Goal: Task Accomplishment & Management: Use online tool/utility

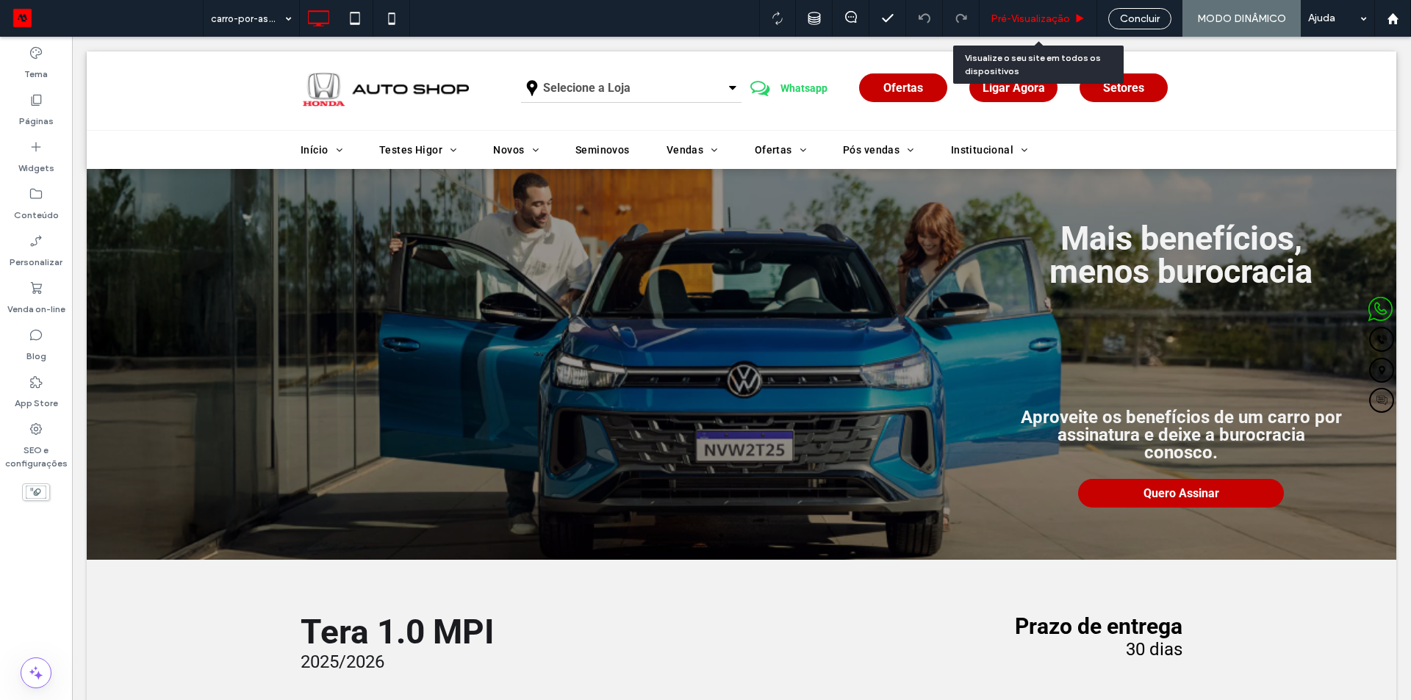
click at [1033, 25] on div "Pré-Visualizaçāo" at bounding box center [1039, 18] width 118 height 37
click at [1035, 17] on span "Pré-Visualizaçāo" at bounding box center [1030, 18] width 79 height 12
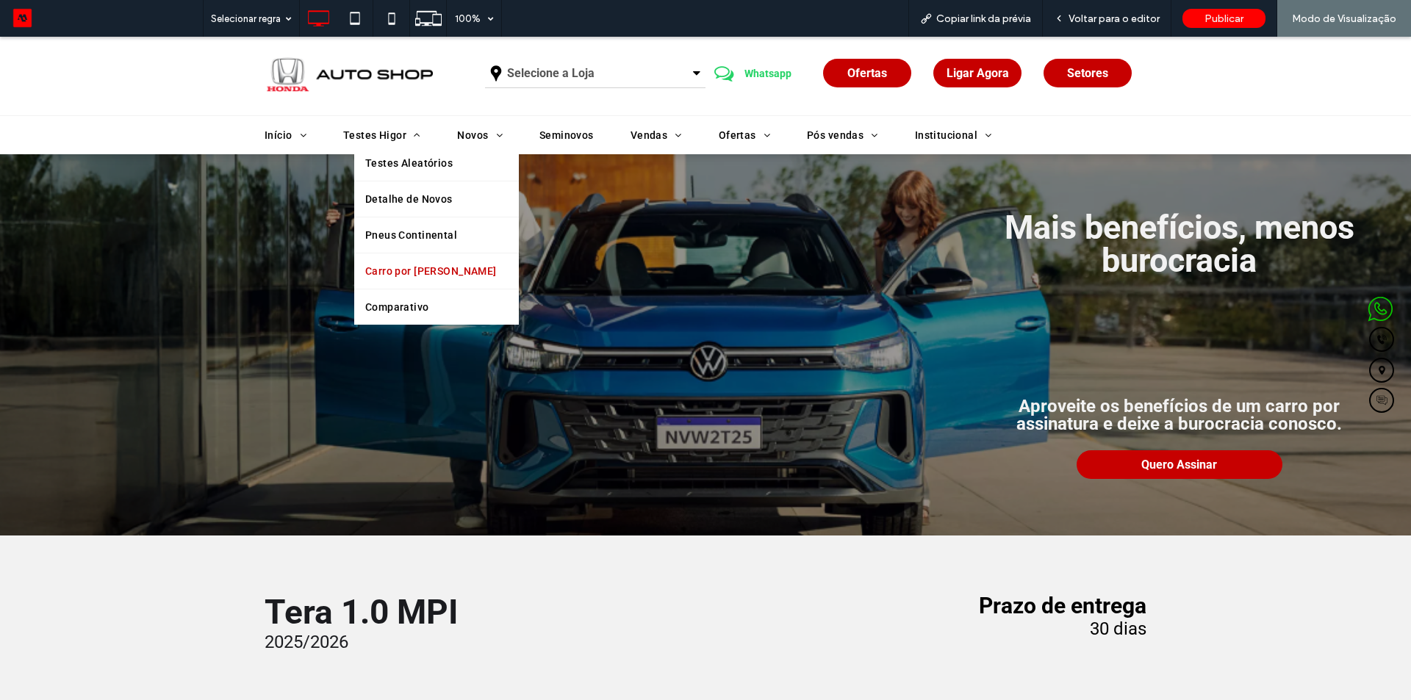
click at [404, 272] on span "Carro por Assinatura" at bounding box center [431, 271] width 132 height 21
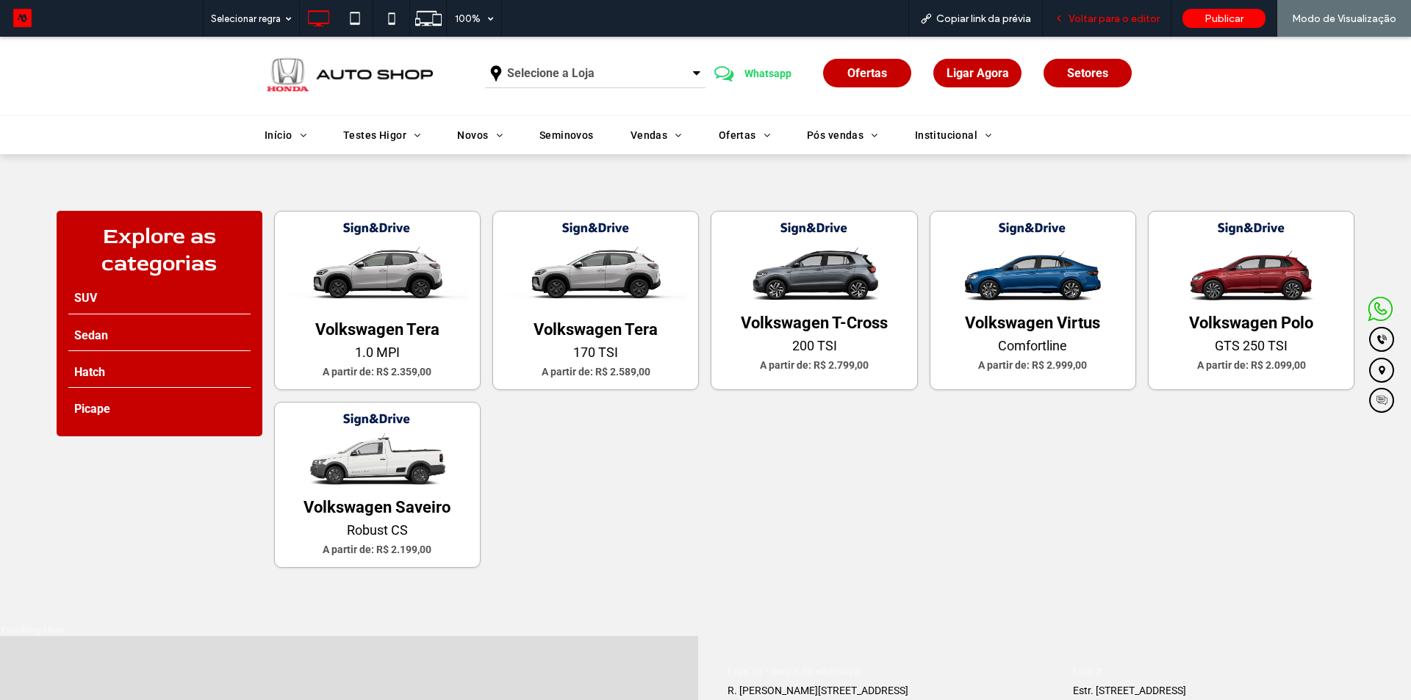
click at [1073, 17] on span "Voltar para o editor" at bounding box center [1114, 18] width 91 height 12
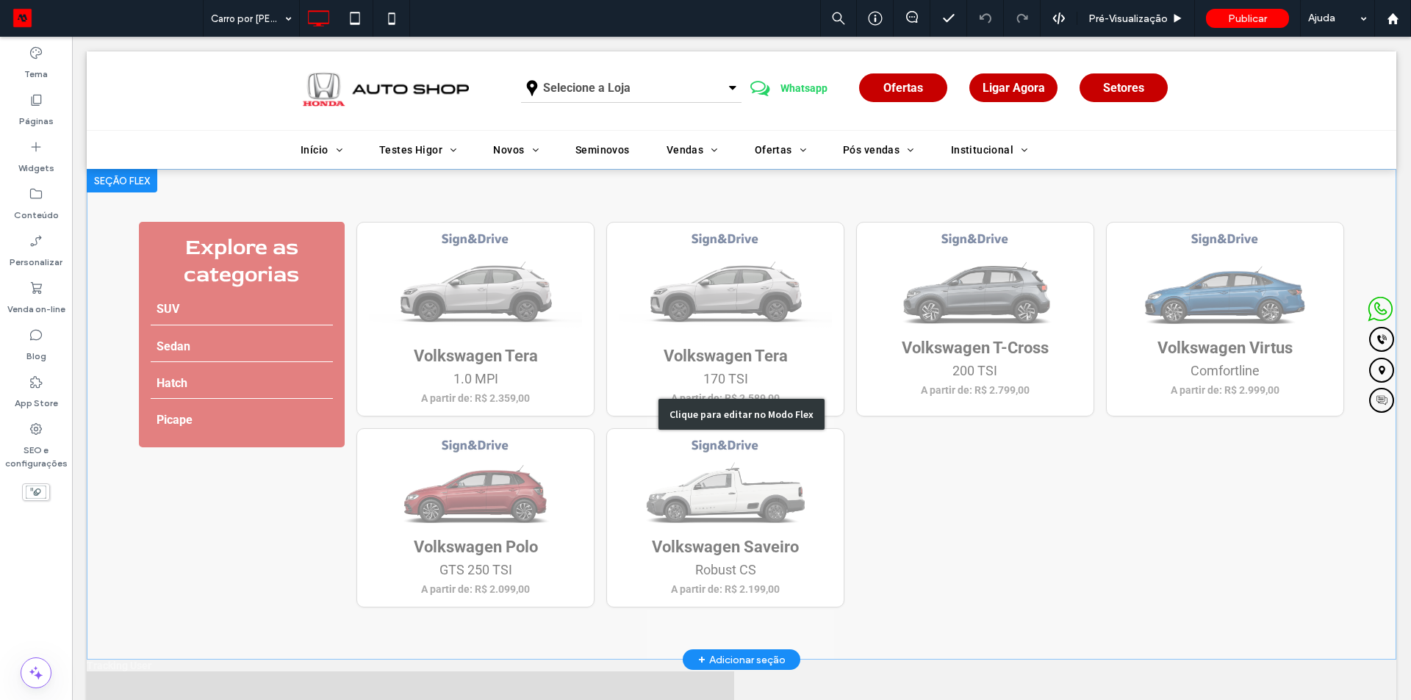
click at [586, 278] on div "Clique para editar no Modo Flex" at bounding box center [742, 414] width 1310 height 491
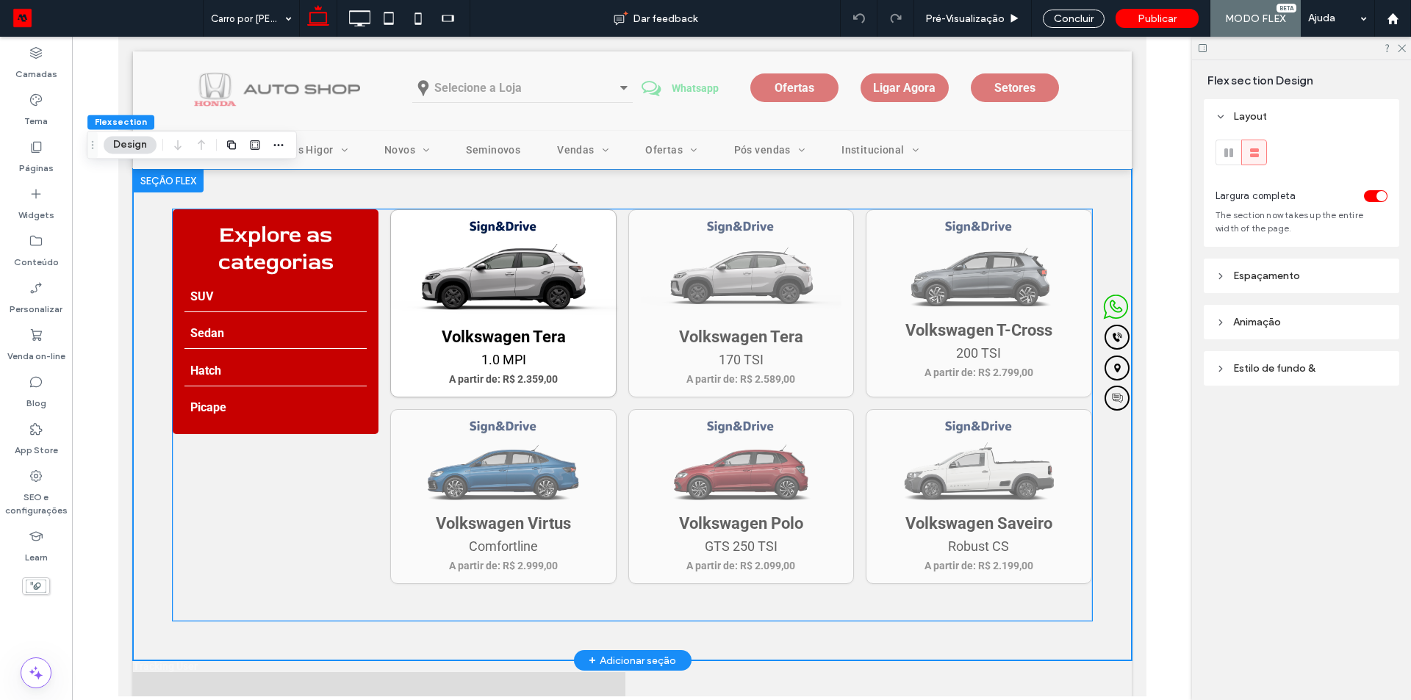
click at [541, 290] on img at bounding box center [502, 271] width 231 height 115
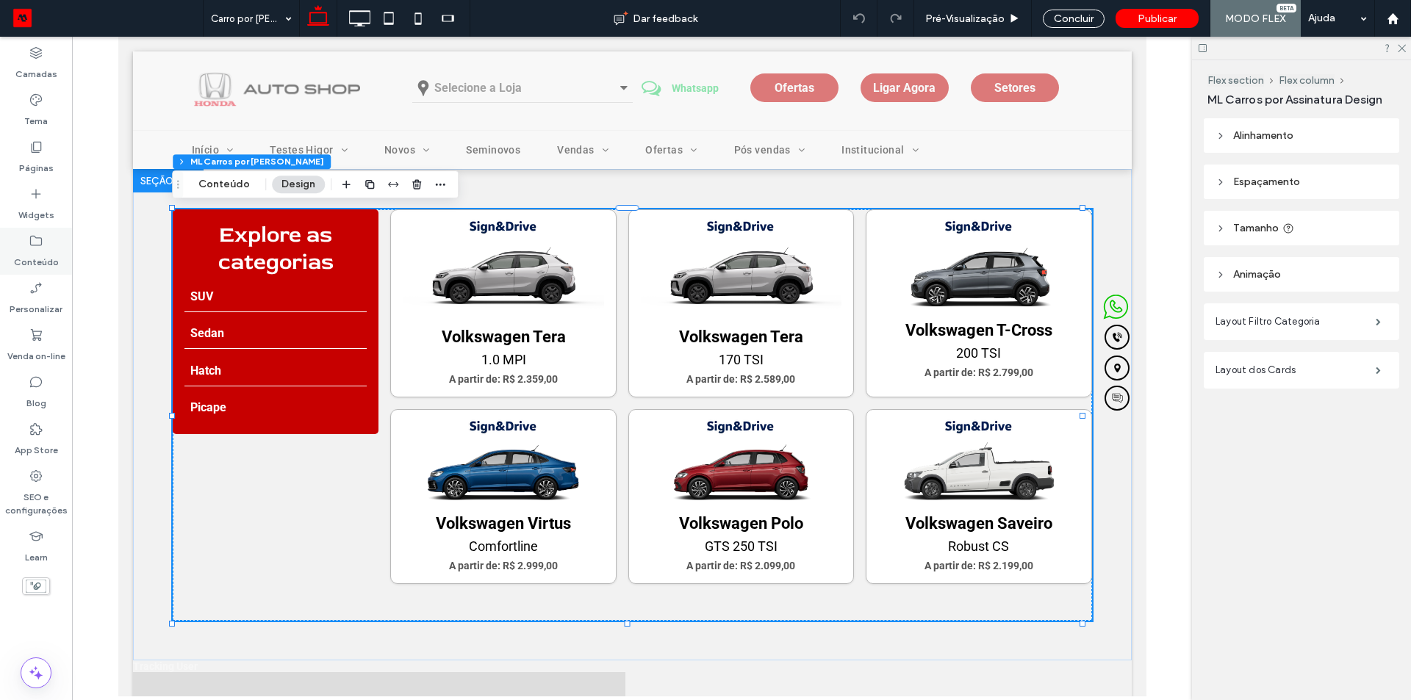
click at [35, 248] on label "Conteúdo" at bounding box center [36, 258] width 45 height 21
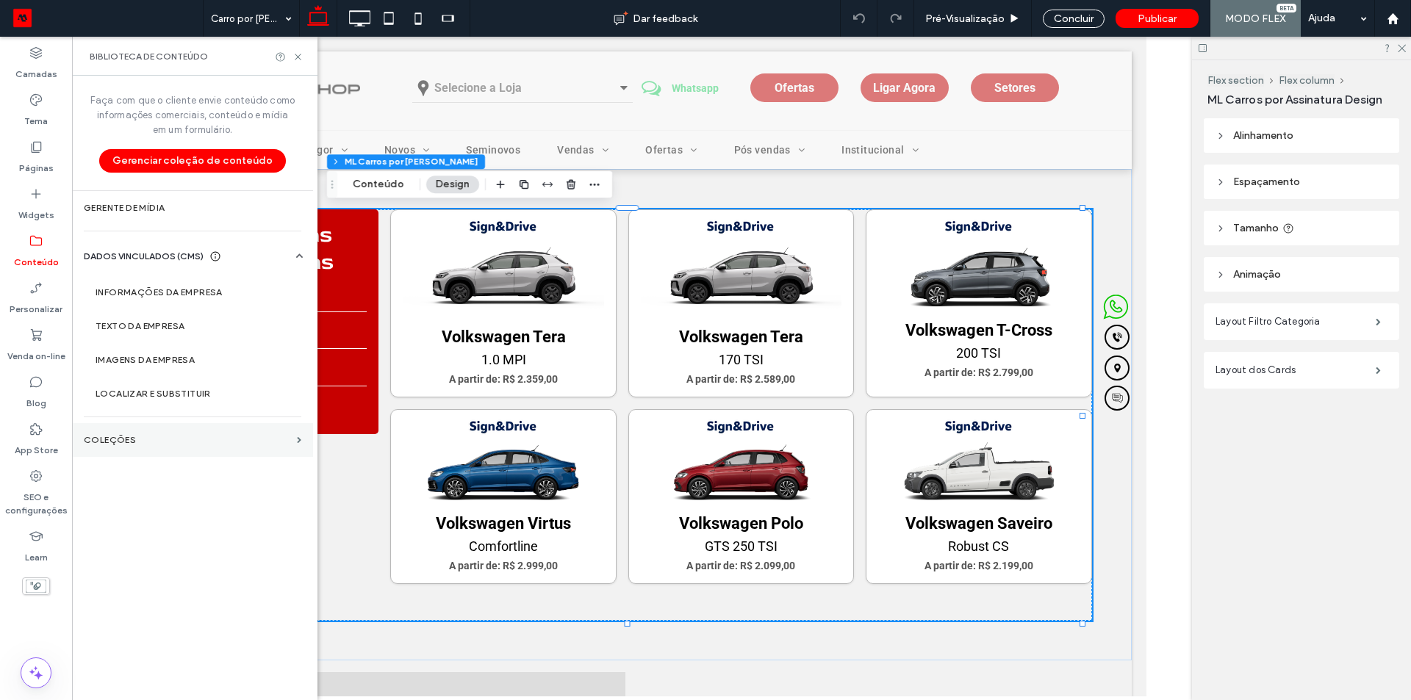
click at [139, 439] on label "COLEÇÕES" at bounding box center [187, 440] width 207 height 10
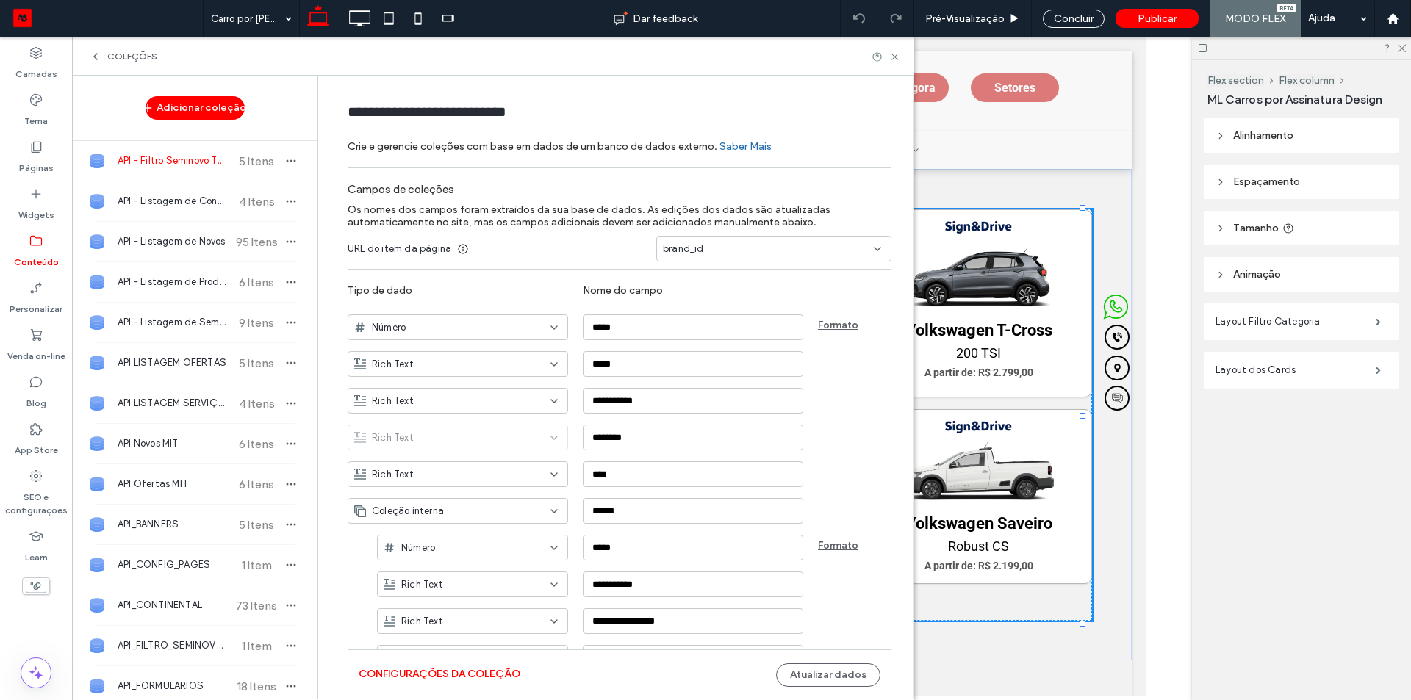
scroll to position [417, 0]
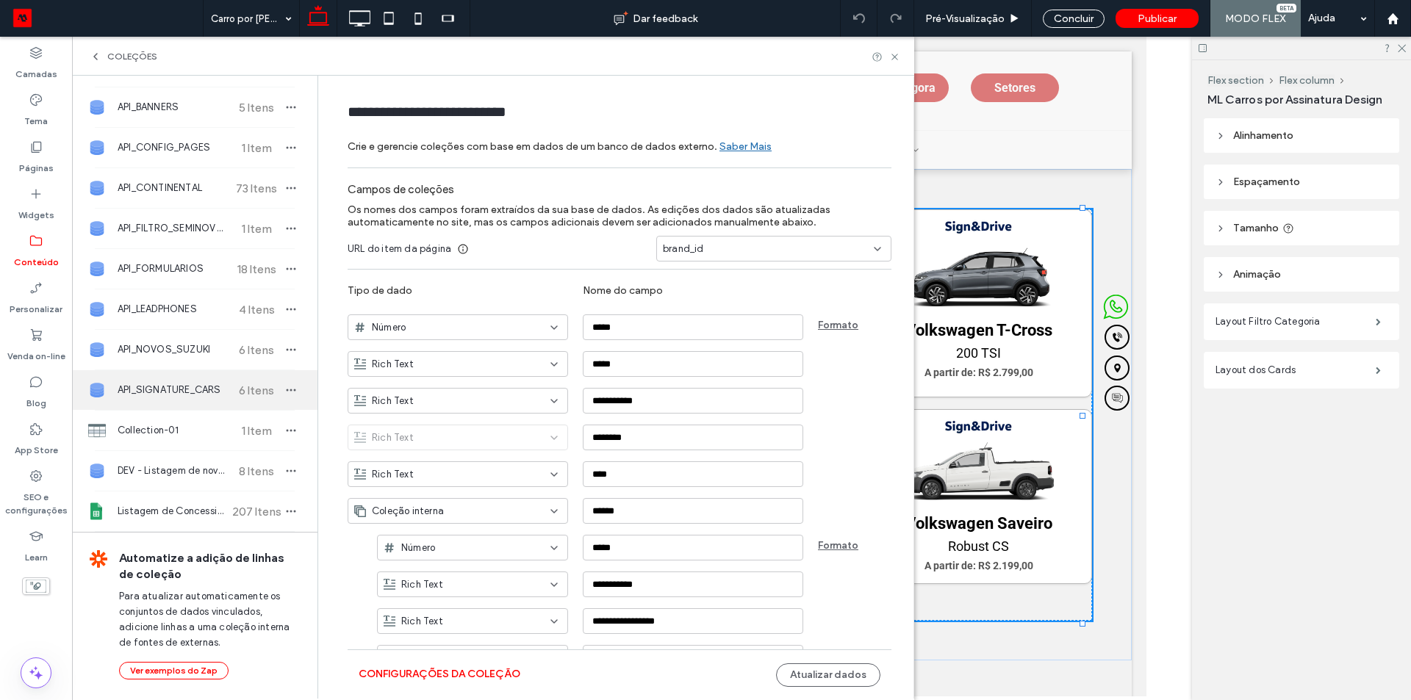
click at [145, 393] on span "API_SIGNATURE_CARS" at bounding box center [173, 390] width 110 height 15
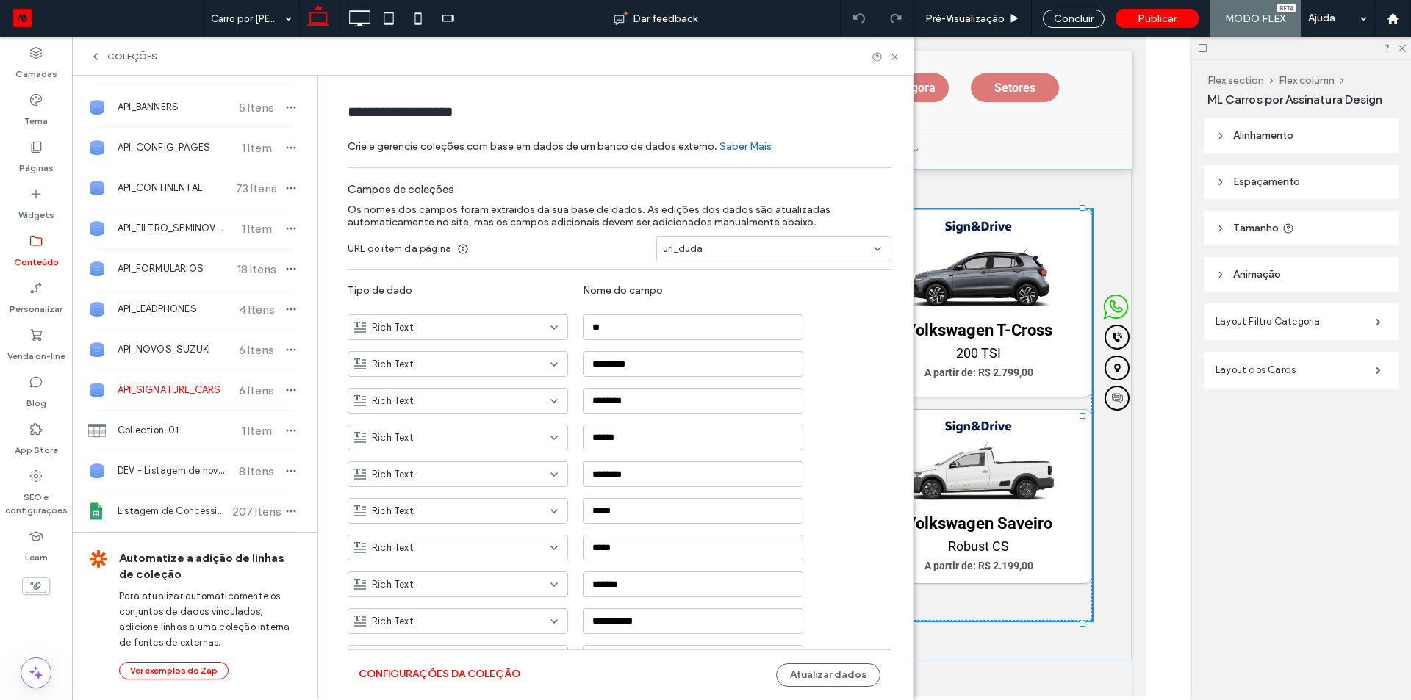
type input "**********"
click at [395, 115] on input "**********" at bounding box center [414, 111] width 132 height 21
click at [395, 112] on input "**********" at bounding box center [414, 111] width 132 height 21
drag, startPoint x: 891, startPoint y: 55, endPoint x: 772, endPoint y: 18, distance: 123.9
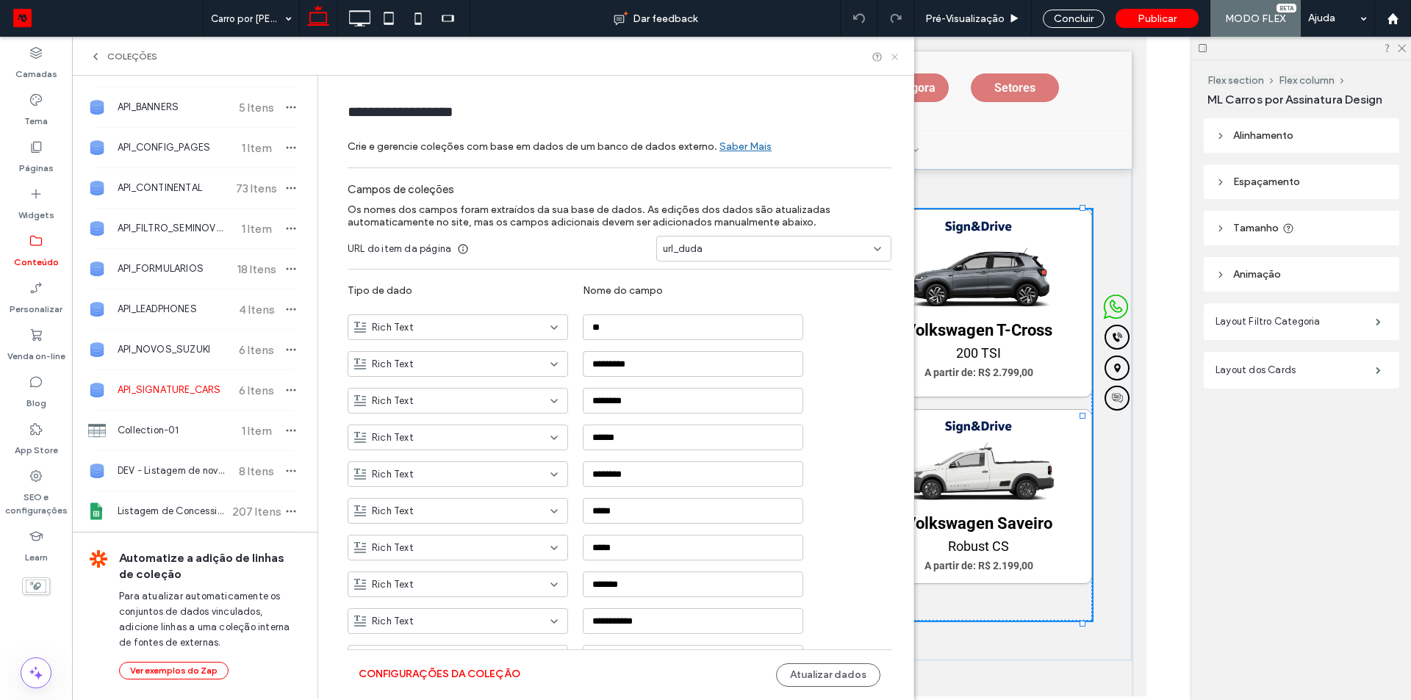
click at [891, 55] on icon at bounding box center [894, 56] width 11 height 11
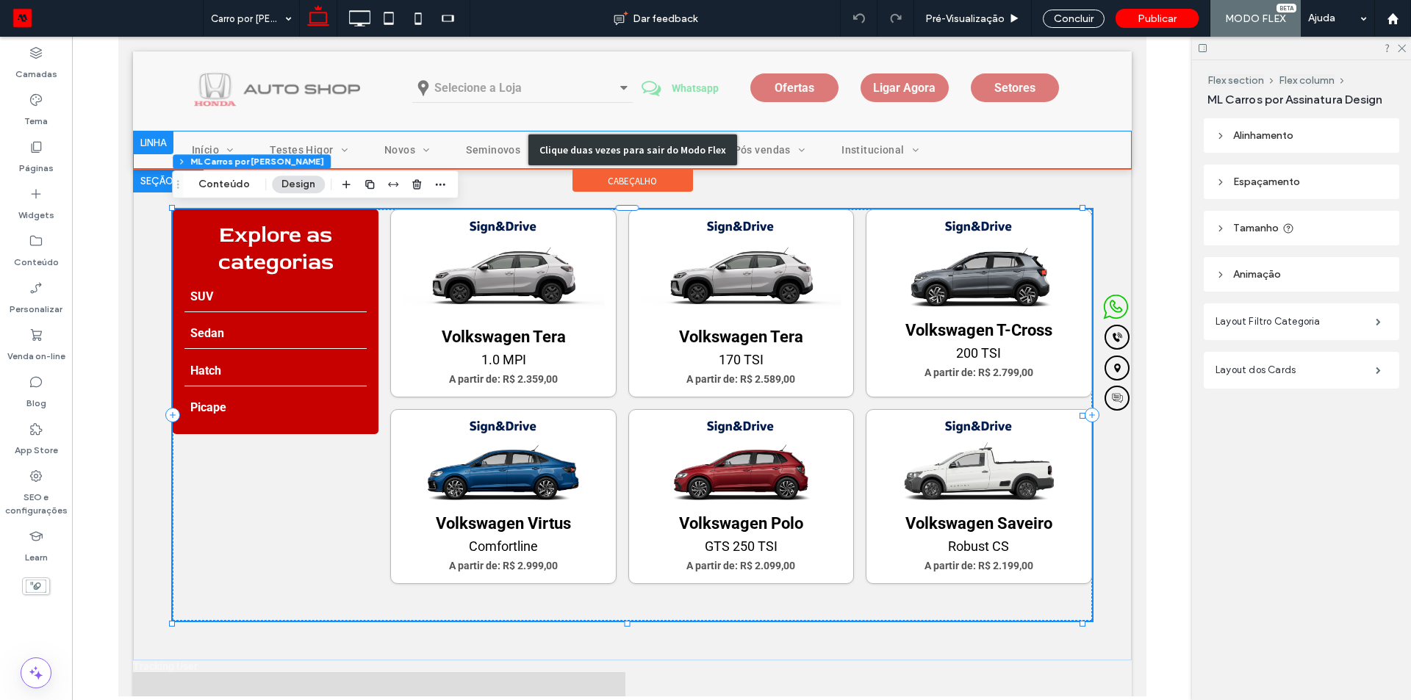
click at [331, 153] on div "Clique duas vezes para sair do Modo Flex" at bounding box center [631, 150] width 999 height 38
click at [333, 148] on div "Clique duas vezes para sair do Modo Flex" at bounding box center [631, 150] width 999 height 38
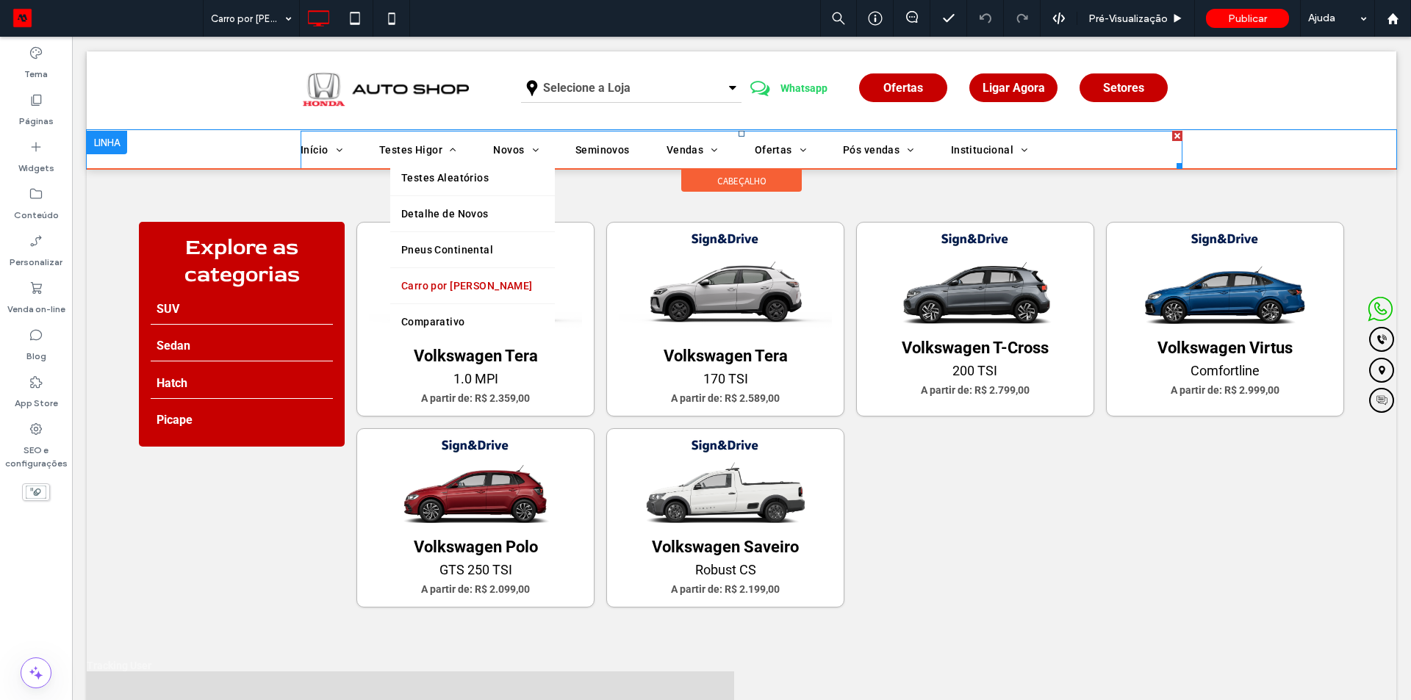
click at [388, 145] on span "Testes Higor" at bounding box center [417, 150] width 77 height 21
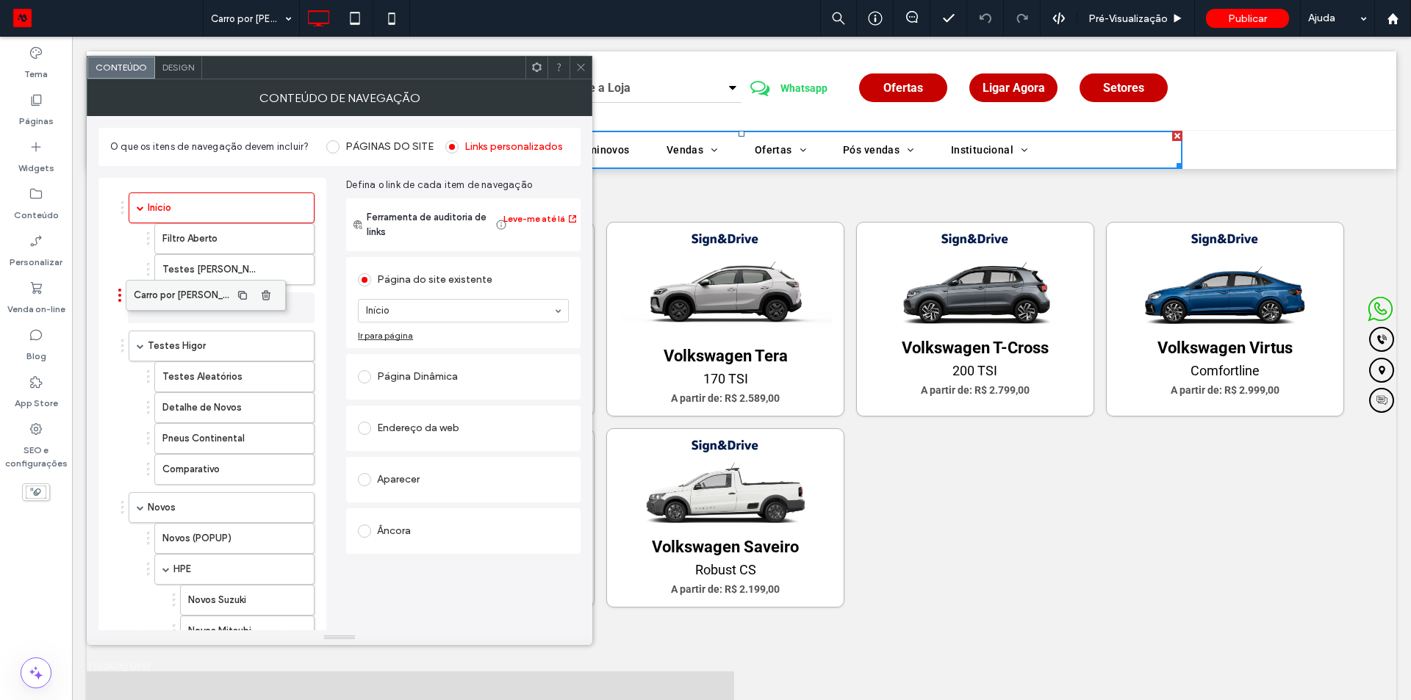
drag, startPoint x: 170, startPoint y: 428, endPoint x: 140, endPoint y: 290, distance: 140.6
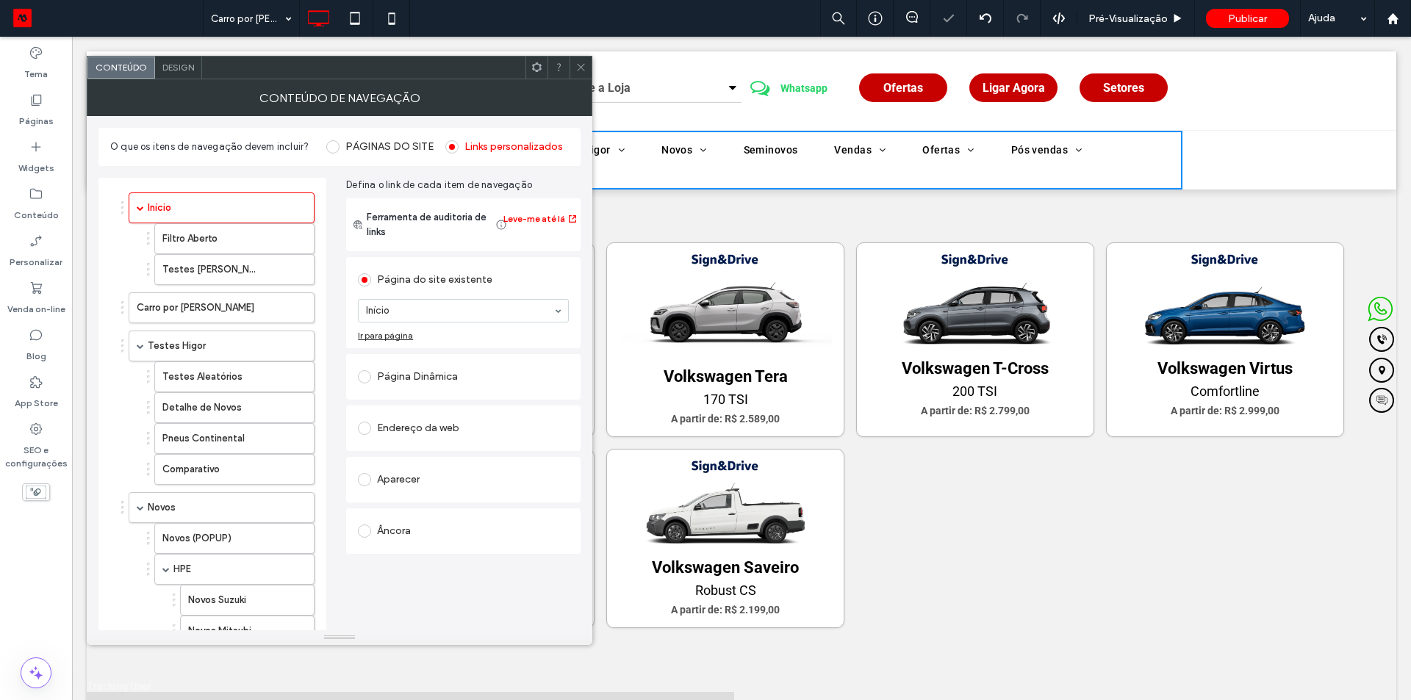
click at [576, 62] on icon at bounding box center [581, 67] width 11 height 11
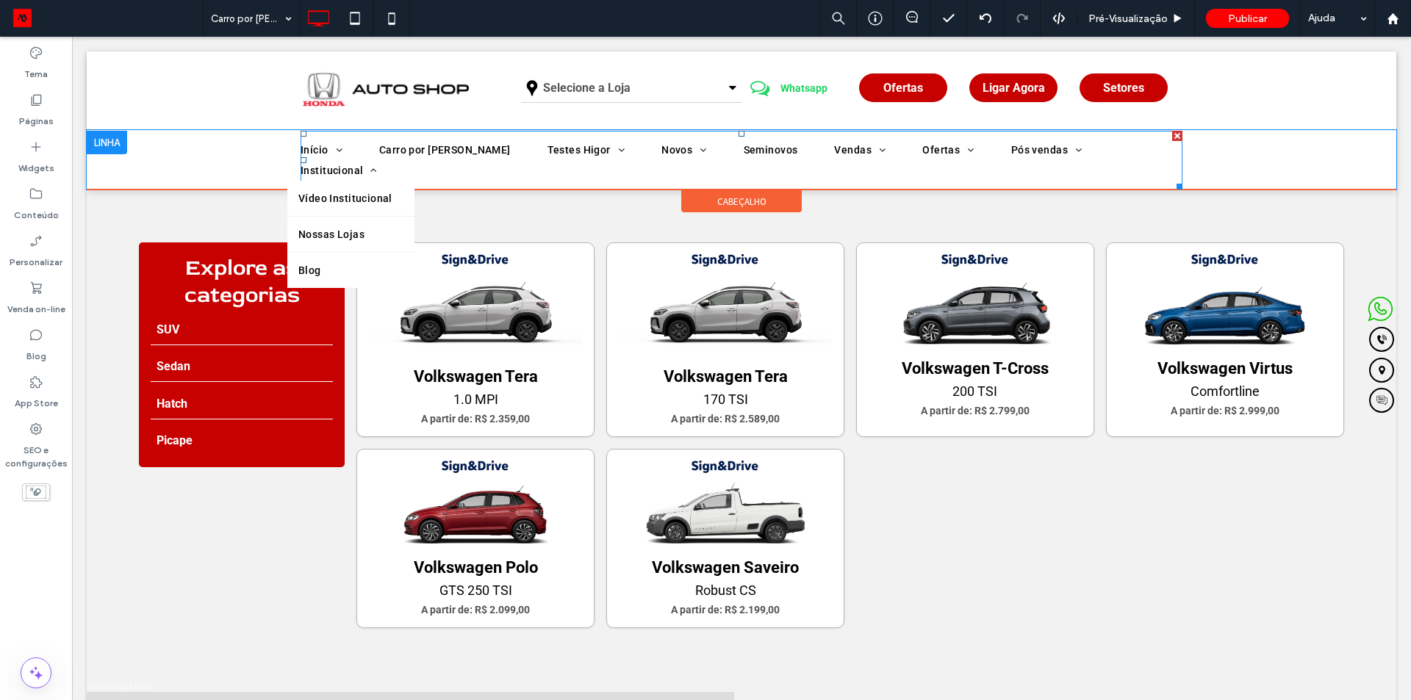
click at [390, 172] on link "Institucional" at bounding box center [358, 170] width 114 height 21
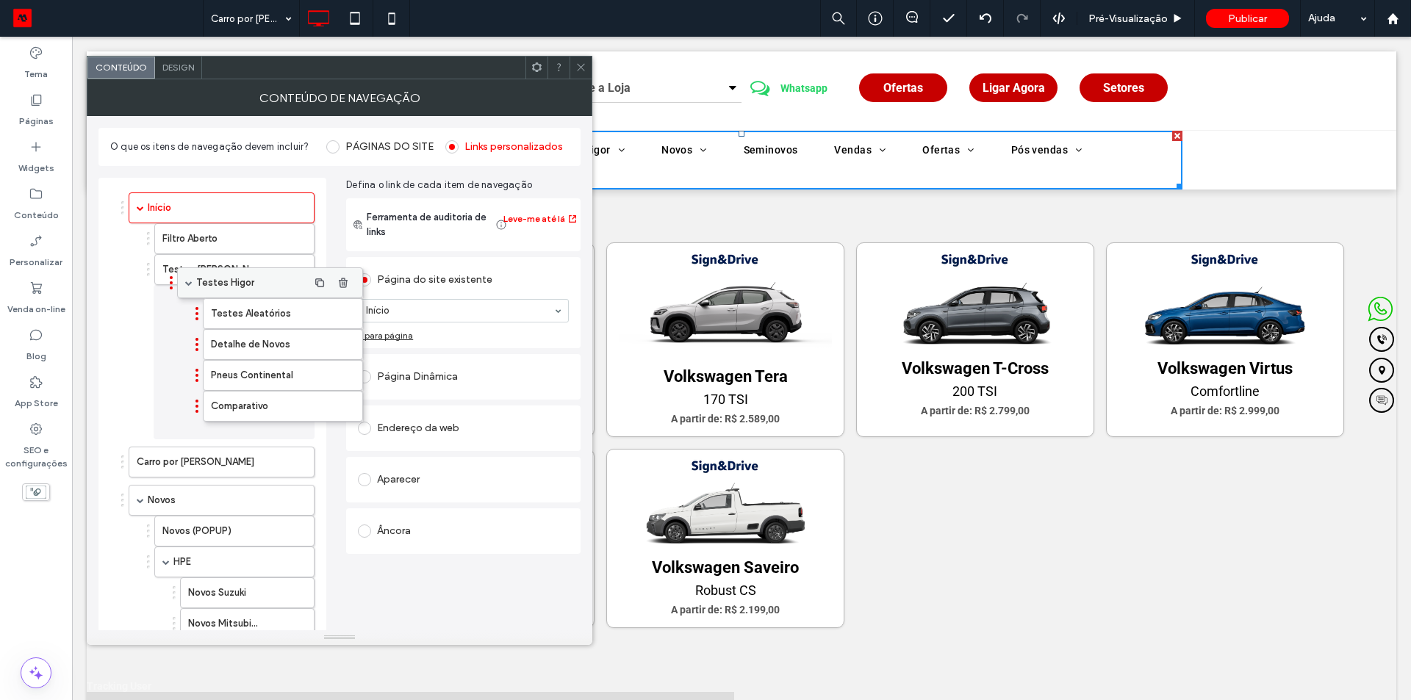
drag, startPoint x: 139, startPoint y: 343, endPoint x: 187, endPoint y: 279, distance: 79.2
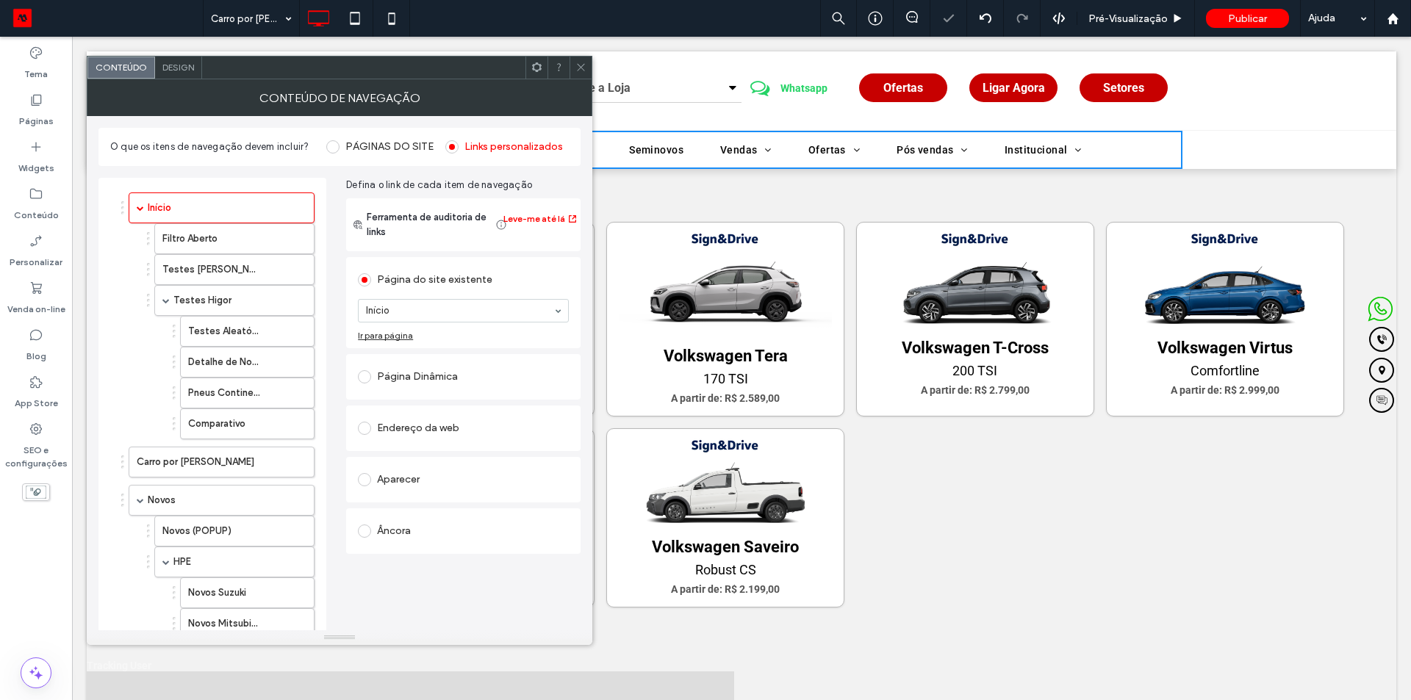
click at [587, 65] on div at bounding box center [581, 68] width 22 height 22
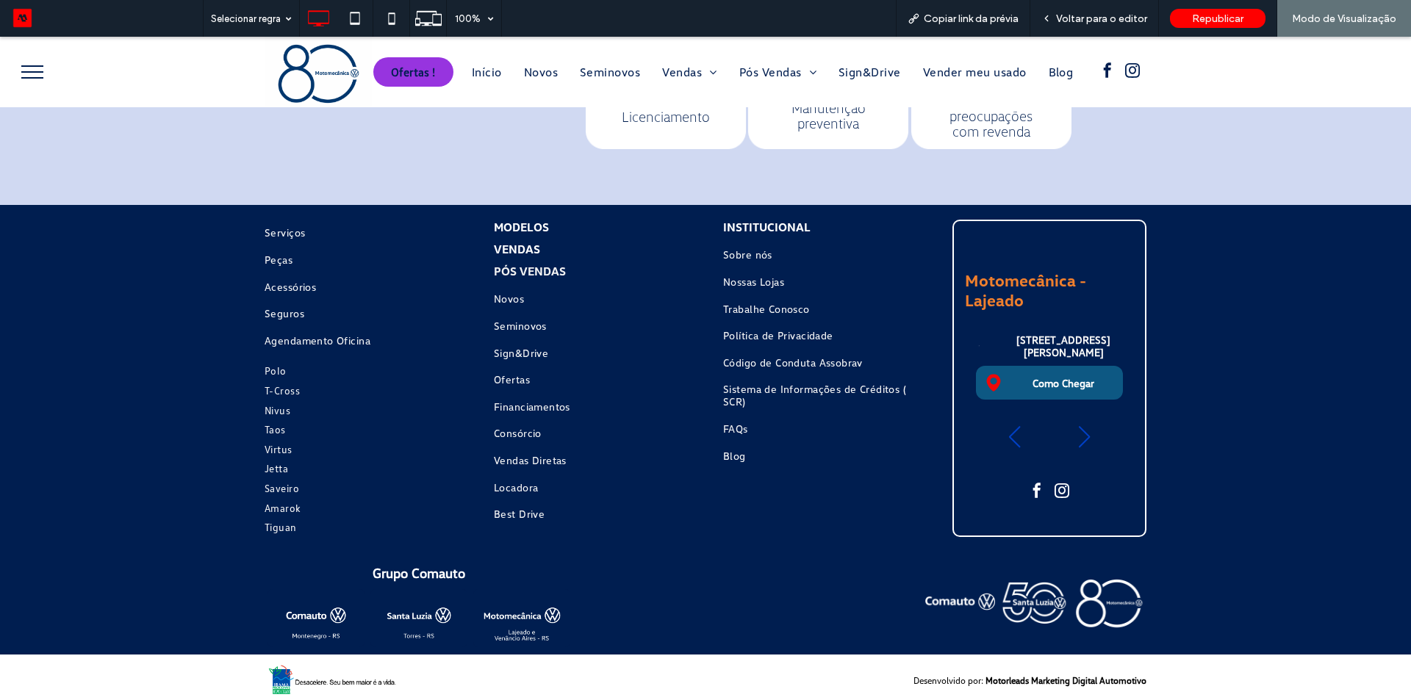
scroll to position [1841, 0]
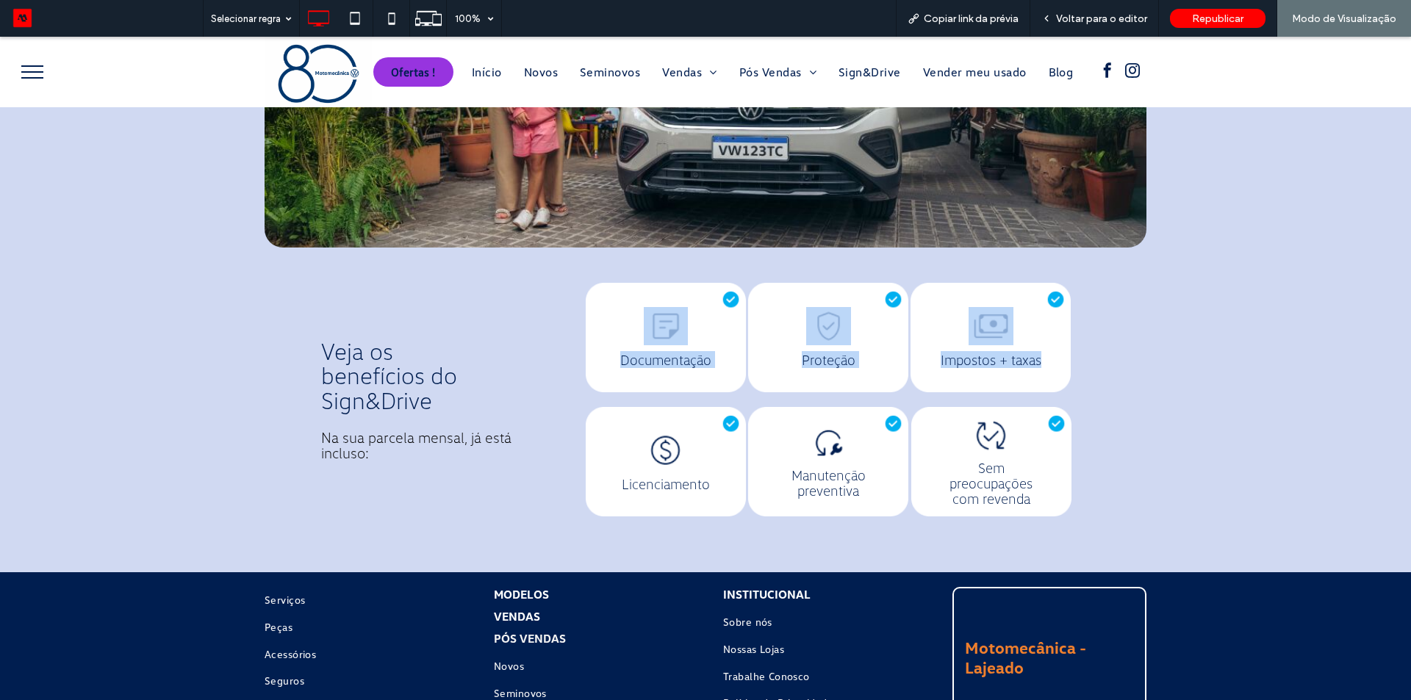
drag, startPoint x: 638, startPoint y: 342, endPoint x: 655, endPoint y: 456, distance: 115.2
click at [655, 456] on div "Documentação Proteção Impostos + taxas Licenciamento Manutenção preventiva Sem …" at bounding box center [828, 400] width 521 height 234
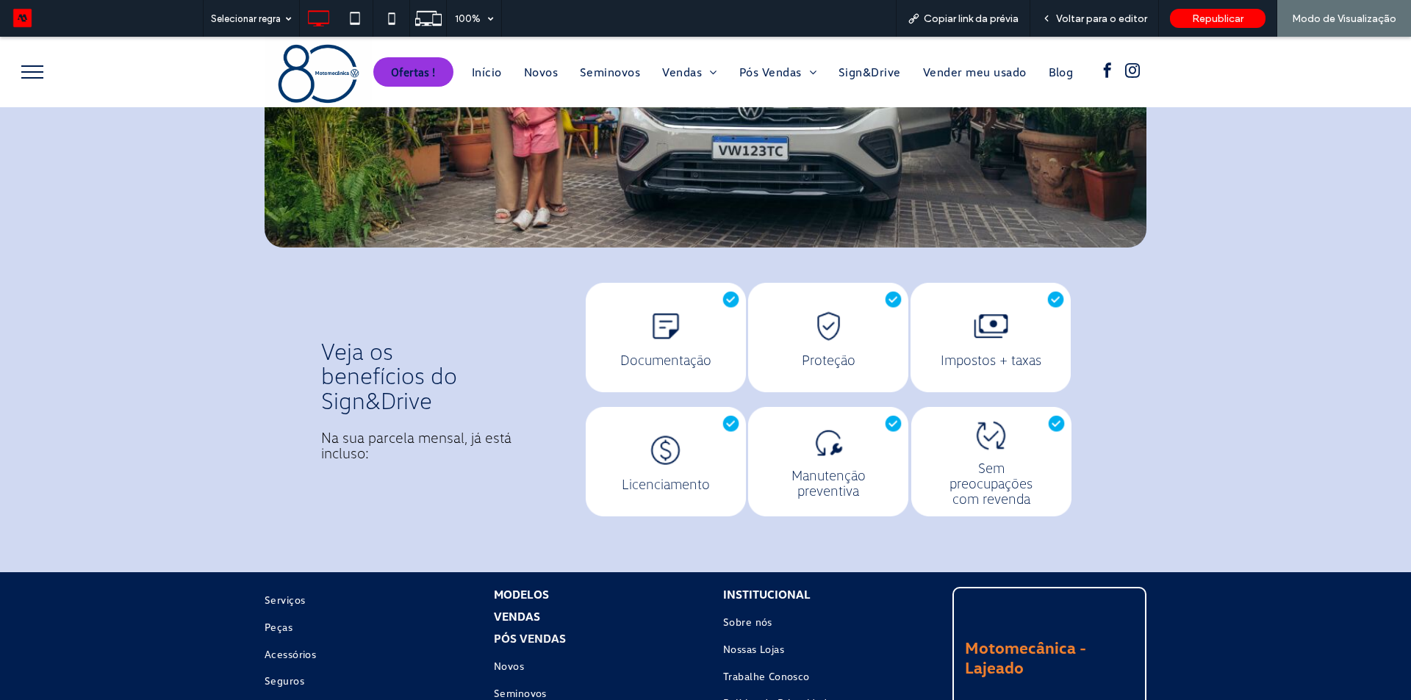
click at [1235, 403] on div "Veja os benefícios do Sign&Drive Na sua parcela mensal, já está incluso: Docume…" at bounding box center [705, 428] width 1411 height 290
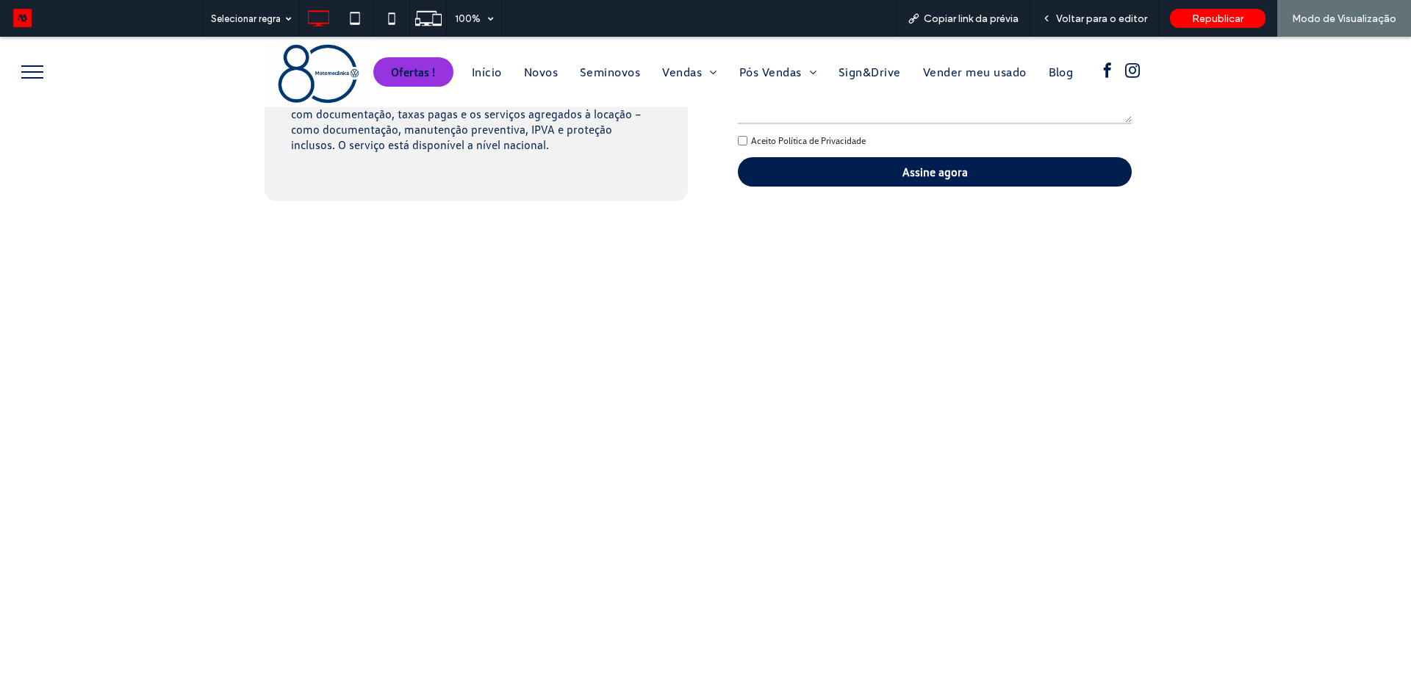
scroll to position [515, 0]
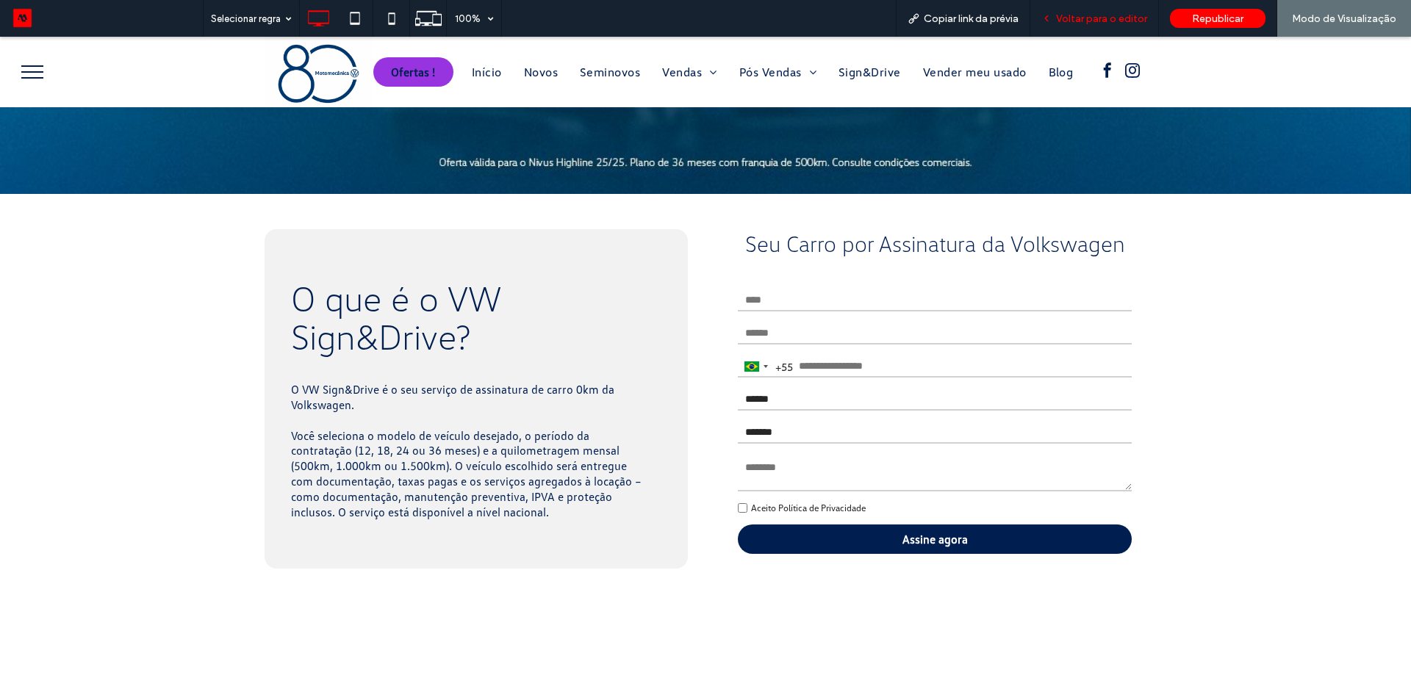
click at [1088, 23] on span "Voltar para o editor" at bounding box center [1101, 18] width 91 height 12
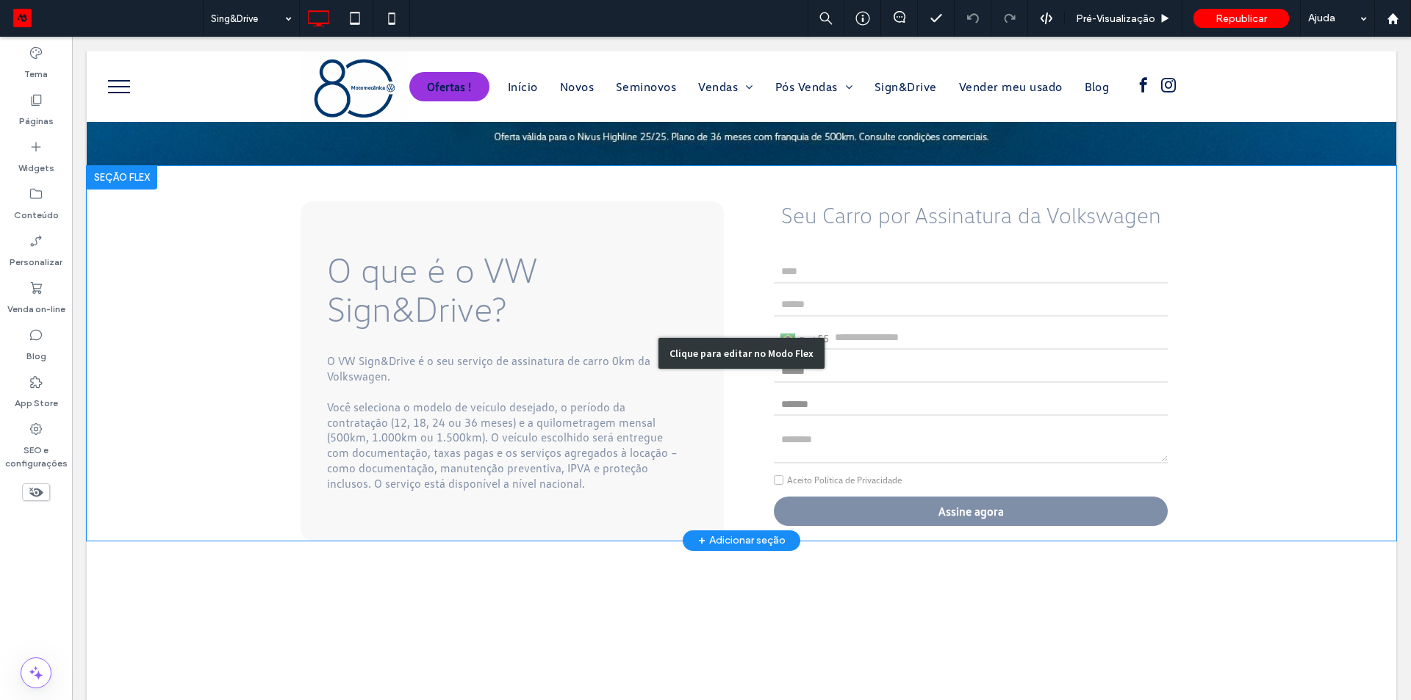
click at [901, 329] on div "Clique para editar no Modo Flex" at bounding box center [742, 353] width 1310 height 375
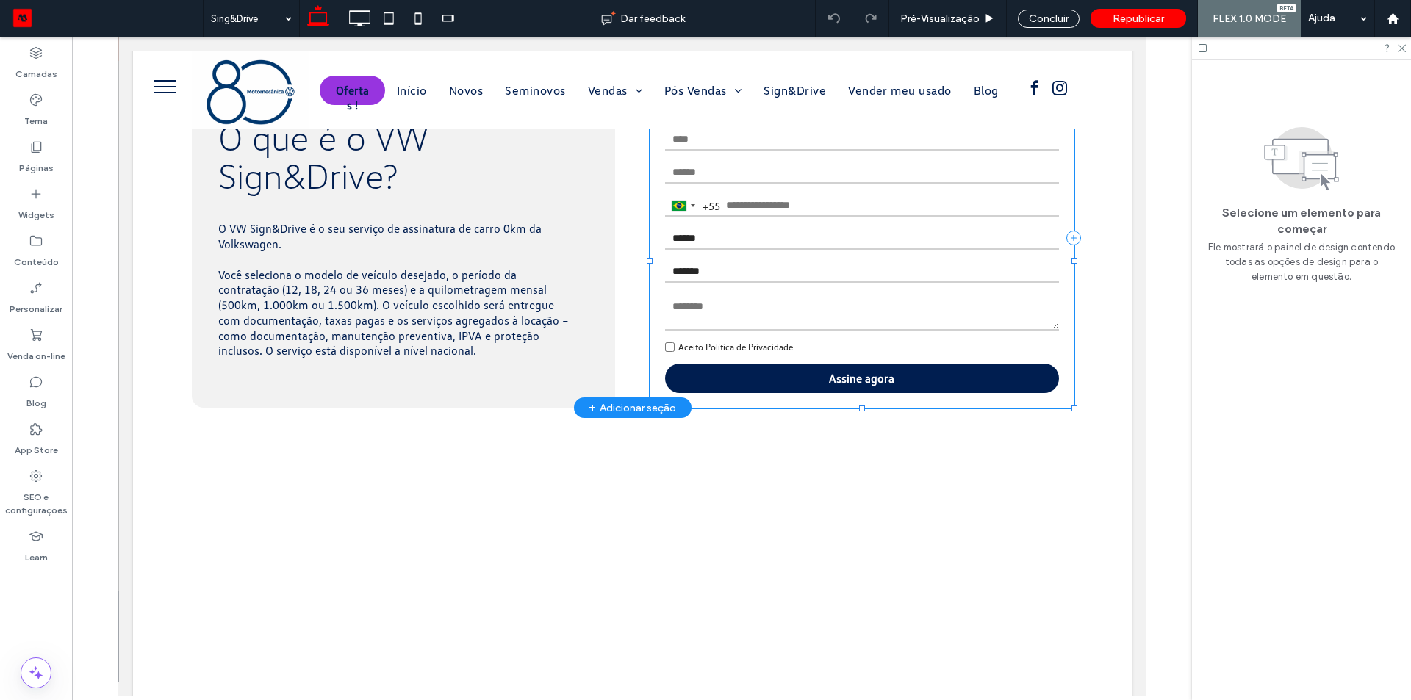
click at [831, 261] on select "**********" at bounding box center [861, 272] width 394 height 22
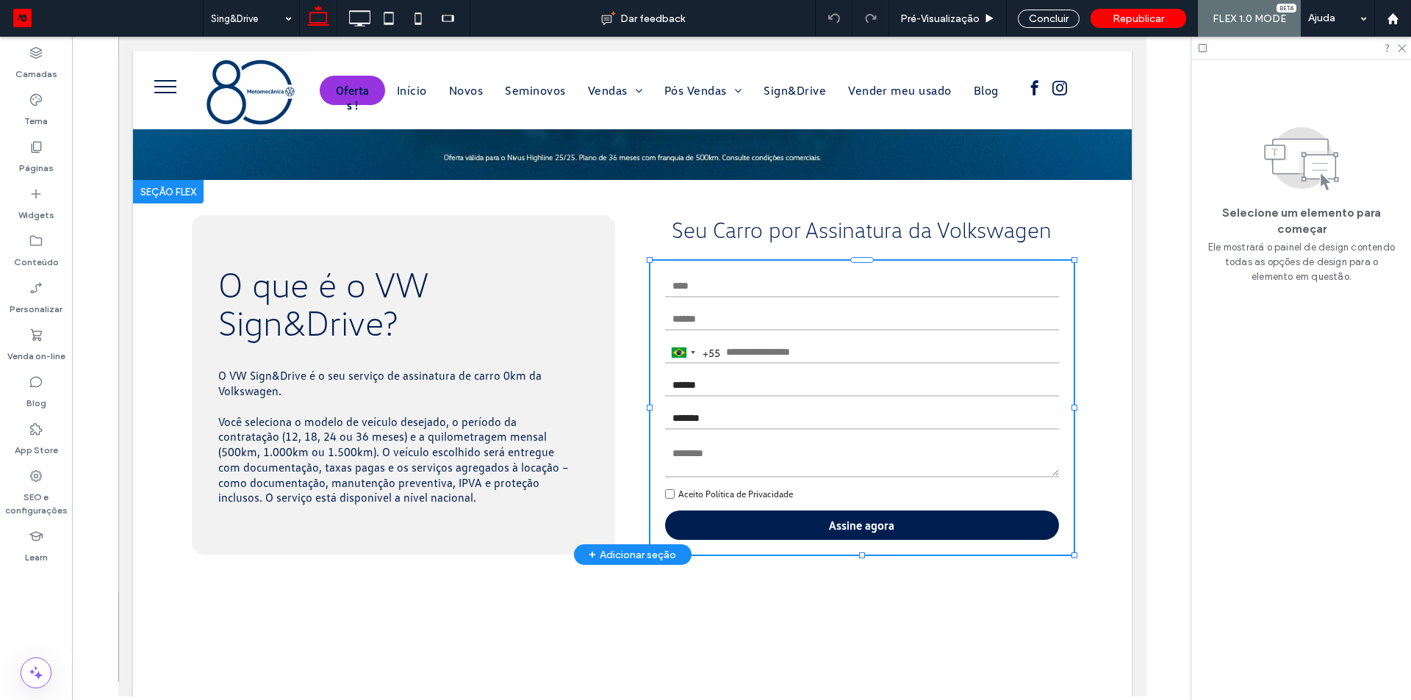
click at [826, 319] on input "email" at bounding box center [861, 320] width 394 height 22
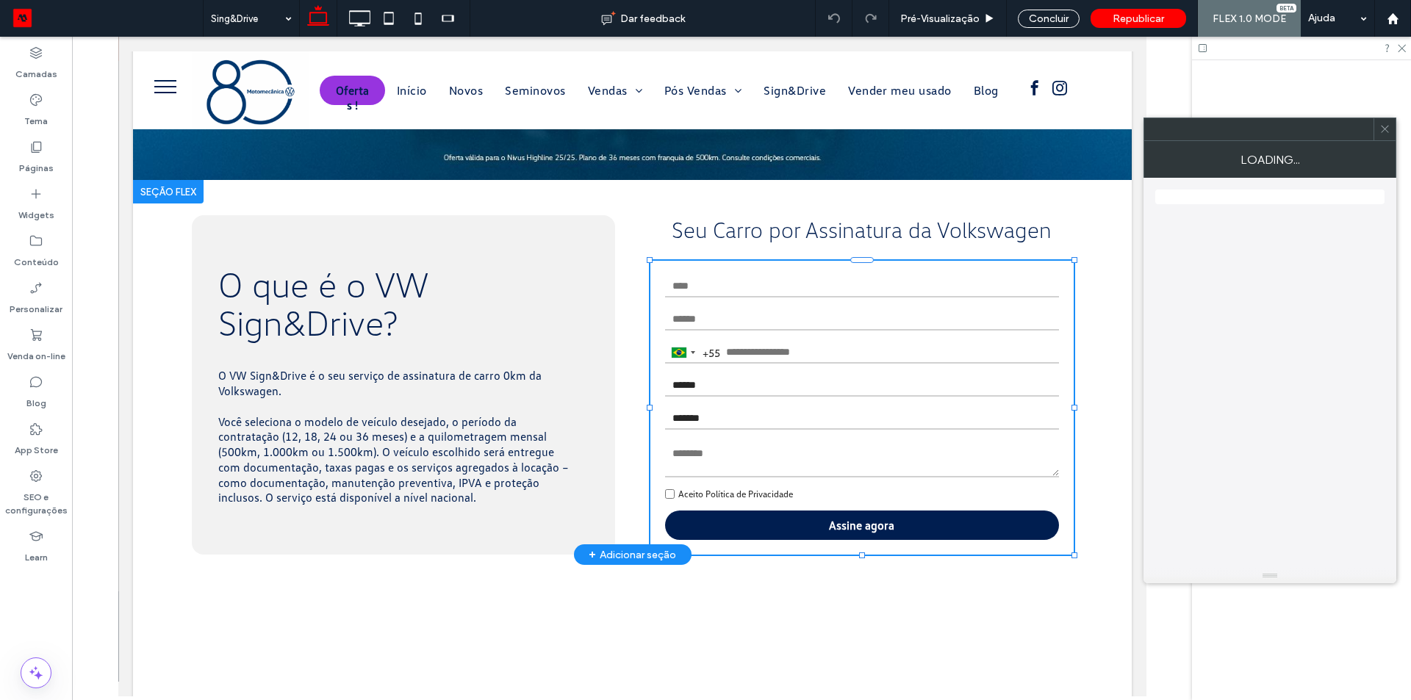
click at [826, 319] on input "email" at bounding box center [861, 320] width 394 height 22
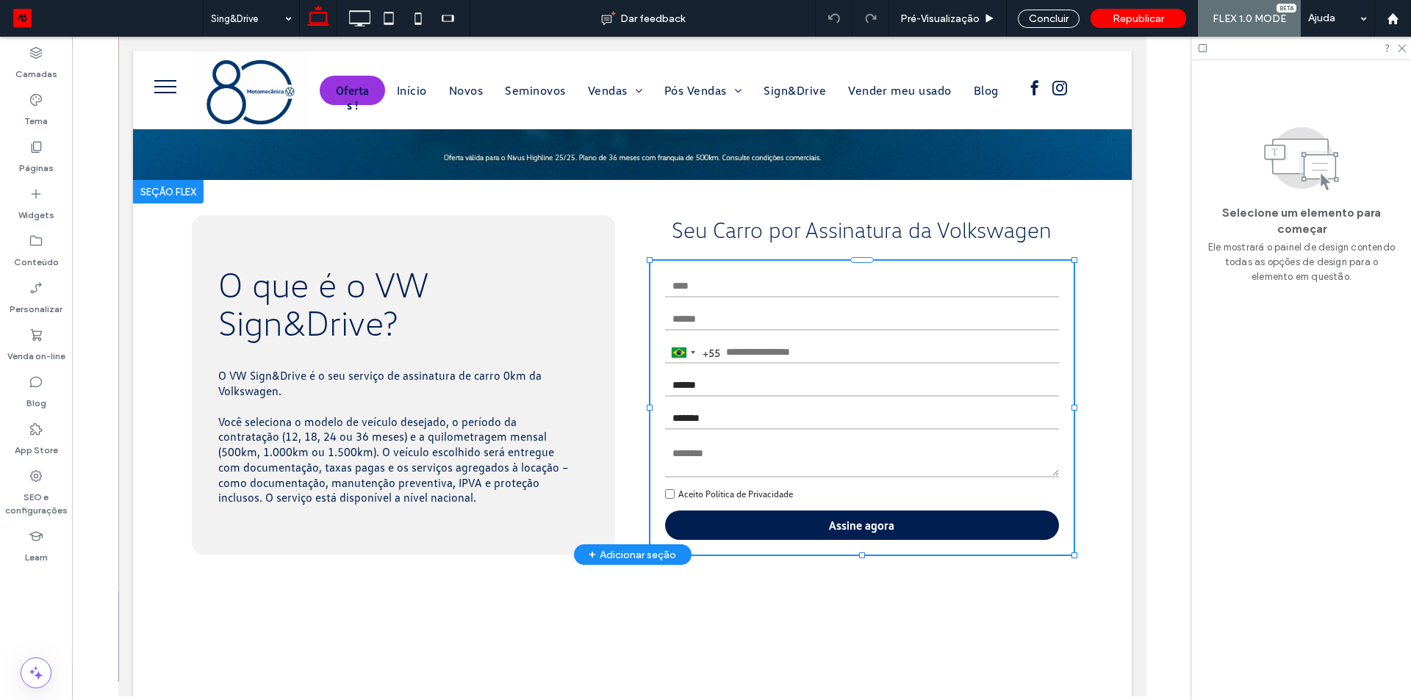
click at [826, 319] on input "email" at bounding box center [861, 320] width 394 height 22
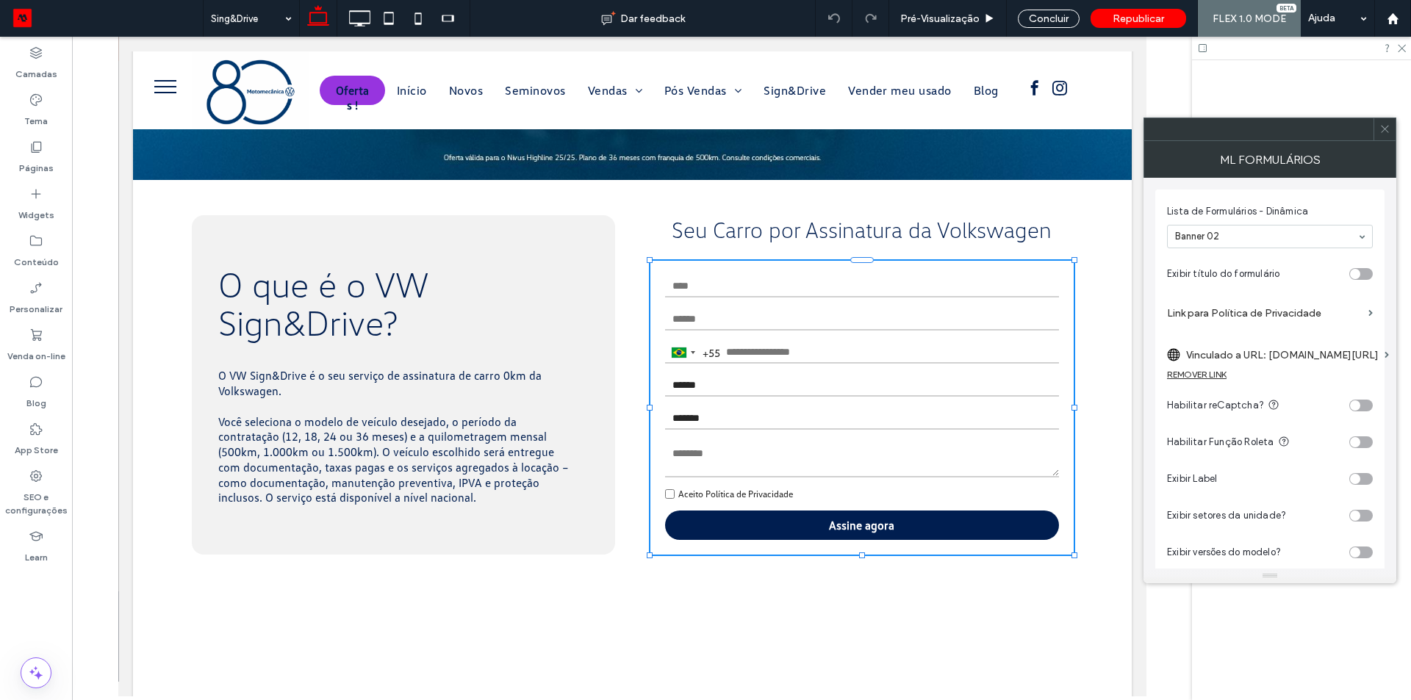
click at [1386, 134] on icon at bounding box center [1385, 128] width 11 height 11
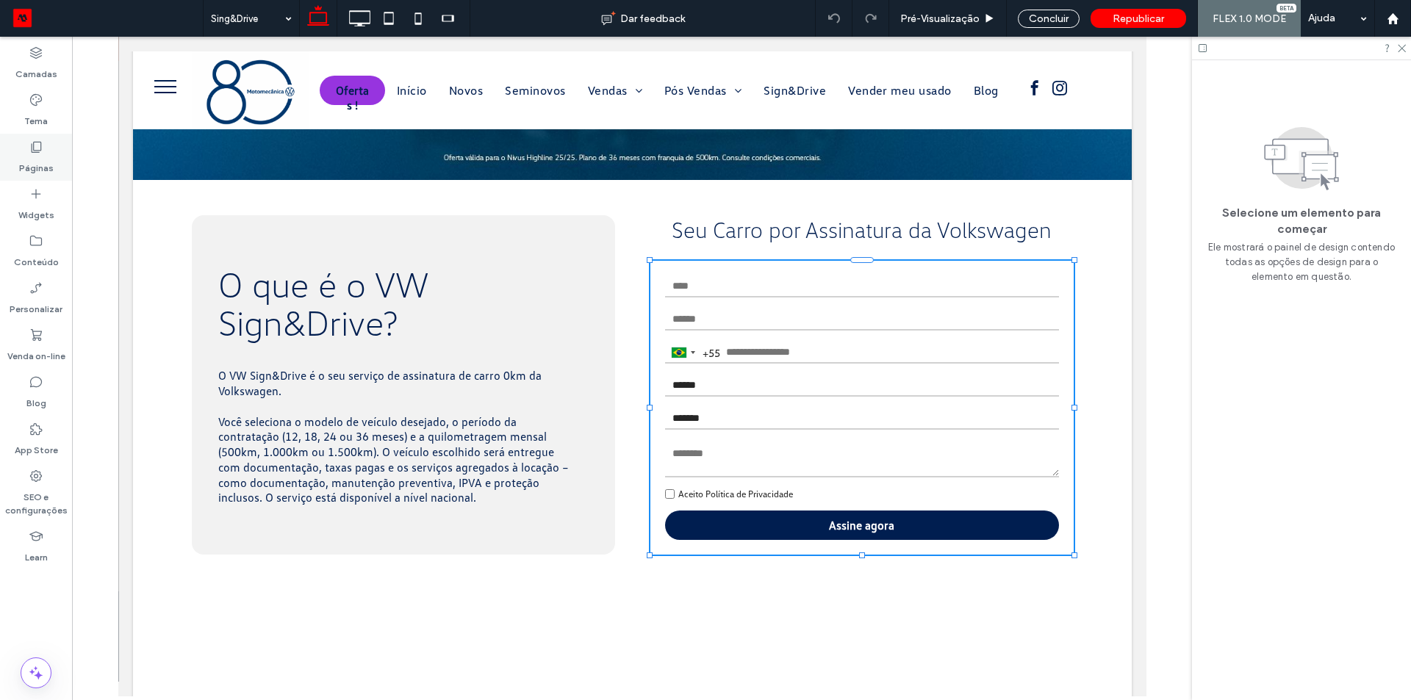
click at [45, 165] on label "Páginas" at bounding box center [36, 164] width 35 height 21
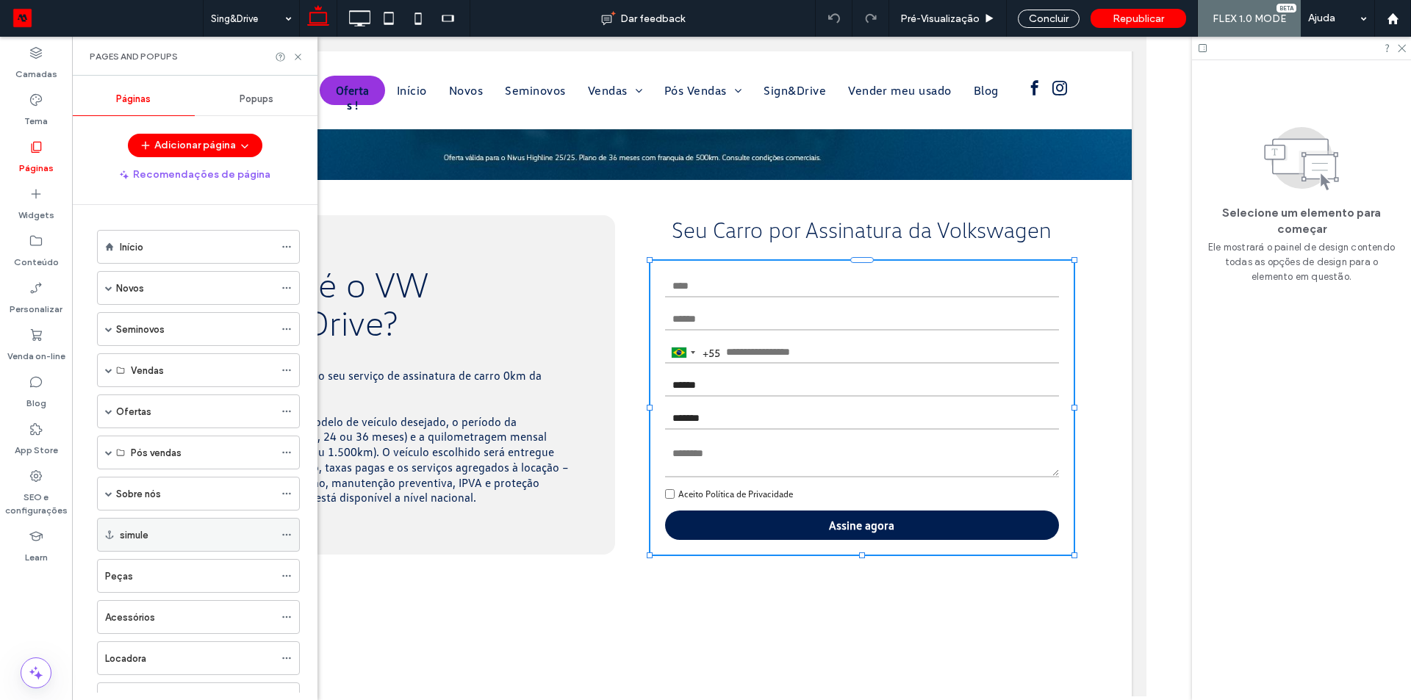
scroll to position [252, 0]
click at [297, 55] on use at bounding box center [298, 57] width 6 height 6
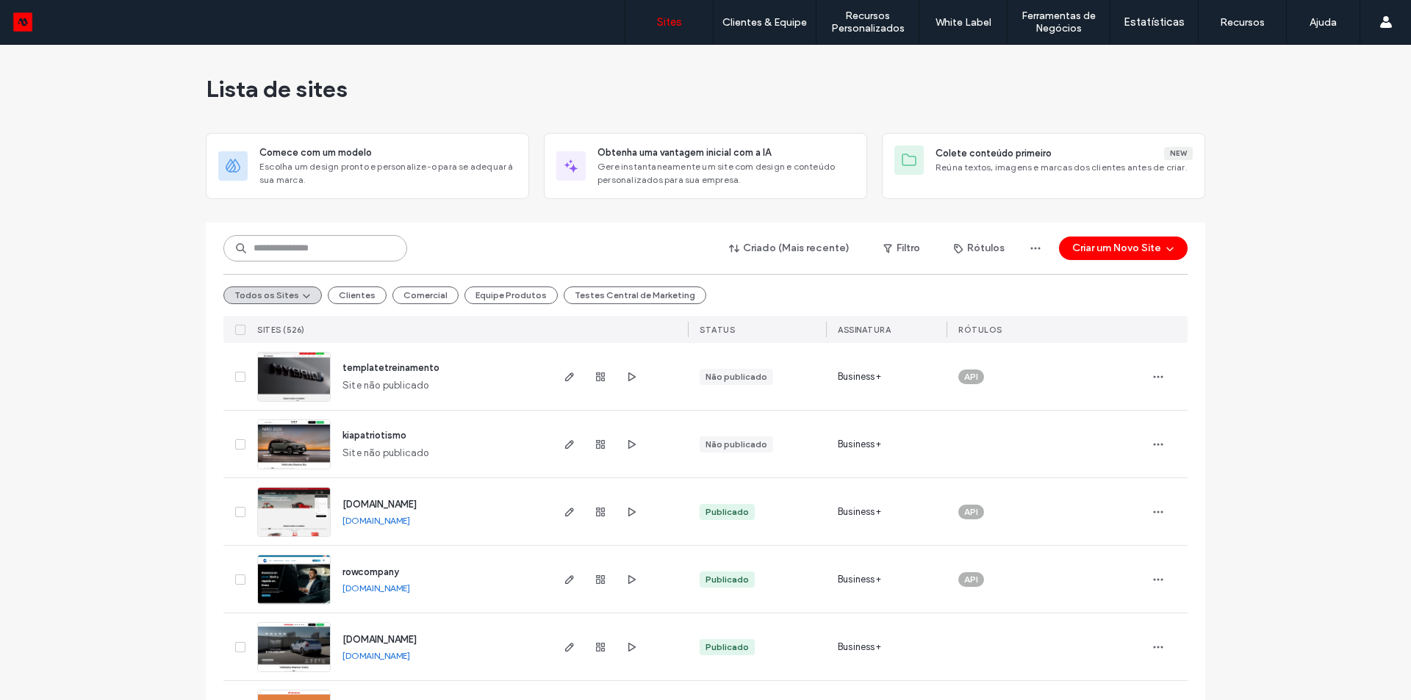
click at [304, 254] on input at bounding box center [315, 248] width 184 height 26
paste input "********"
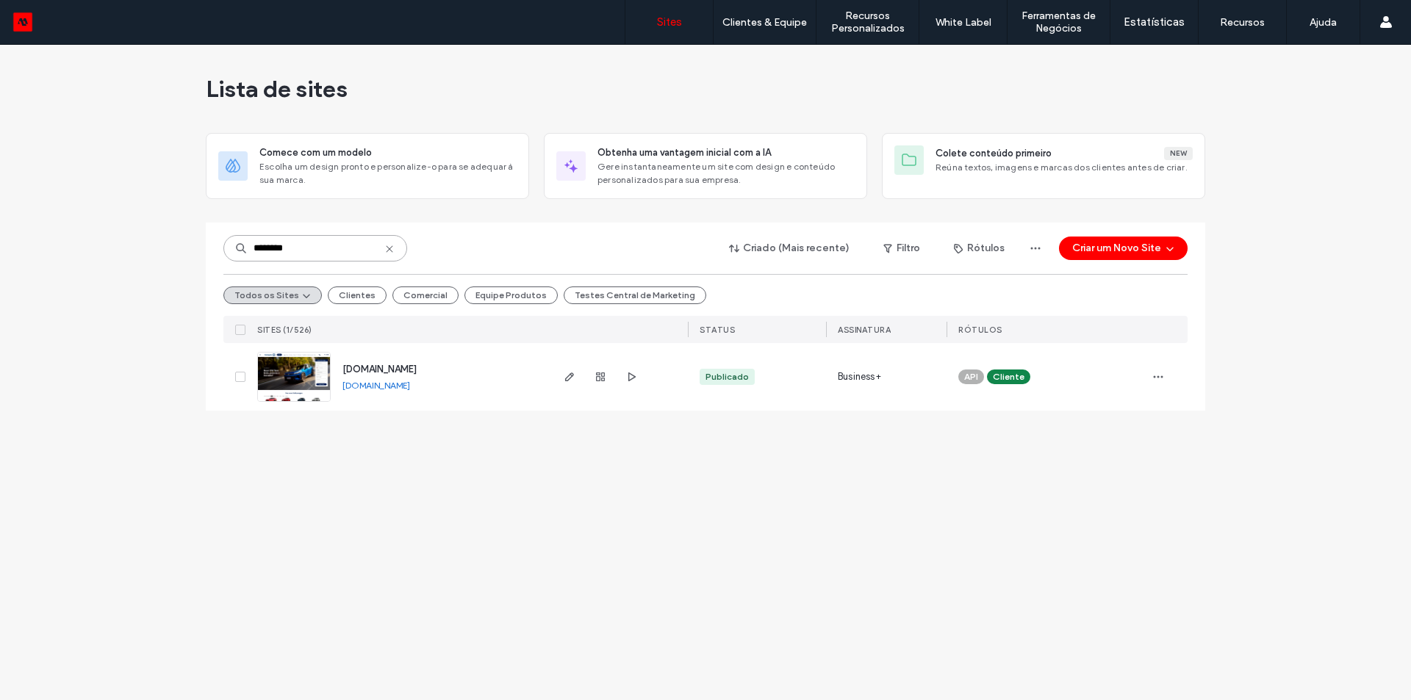
type input "********"
click at [396, 376] on div "[DOMAIN_NAME]" at bounding box center [380, 369] width 74 height 15
click at [399, 369] on span "[DOMAIN_NAME]" at bounding box center [380, 369] width 74 height 11
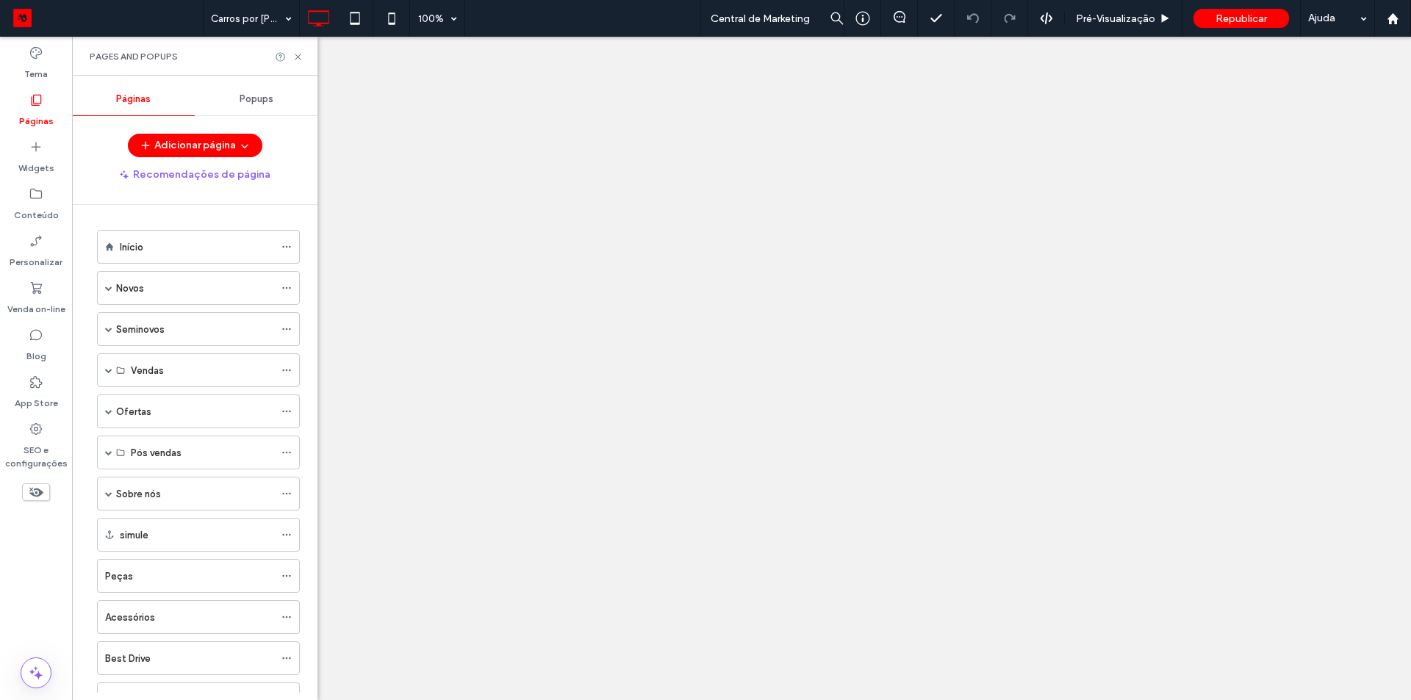
click at [156, 570] on div at bounding box center [705, 350] width 1411 height 700
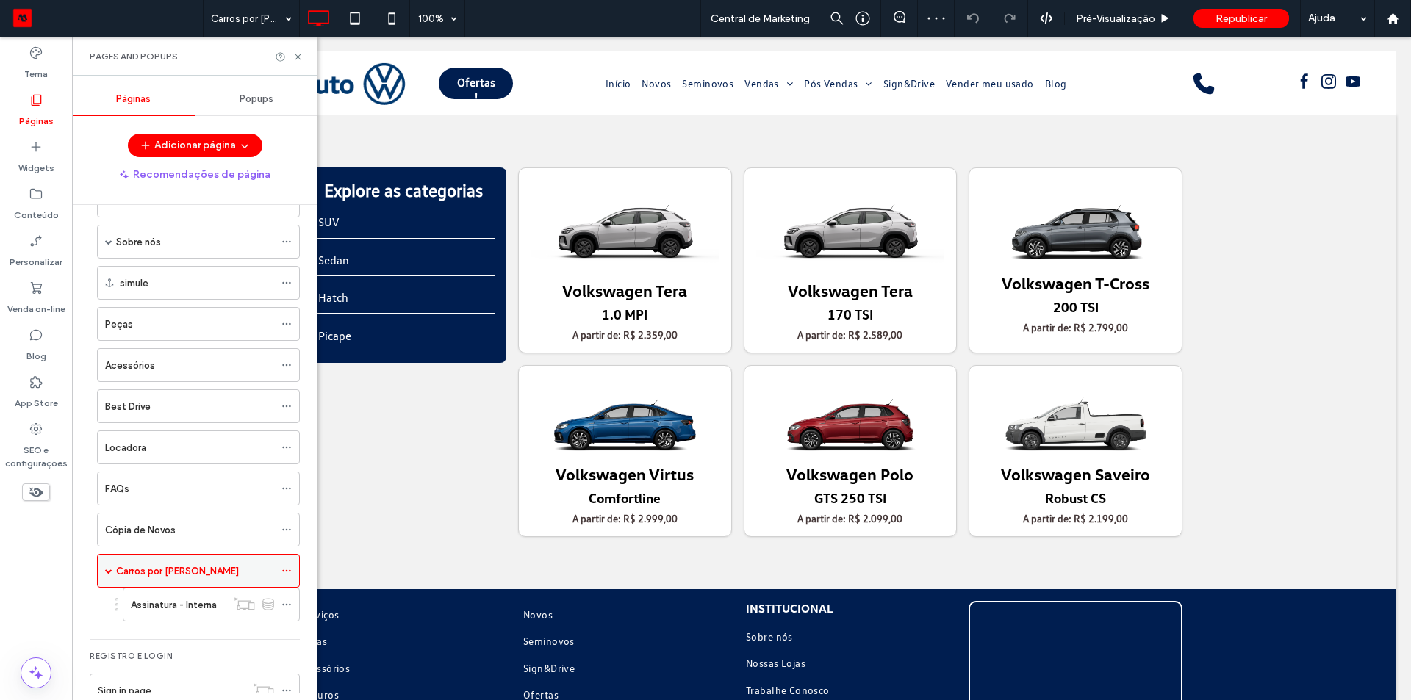
click at [108, 571] on span at bounding box center [108, 570] width 7 height 7
click at [103, 571] on div "Carros por Assinatura" at bounding box center [198, 571] width 203 height 34
click at [107, 571] on span at bounding box center [108, 570] width 7 height 7
